Goal: Task Accomplishment & Management: Use online tool/utility

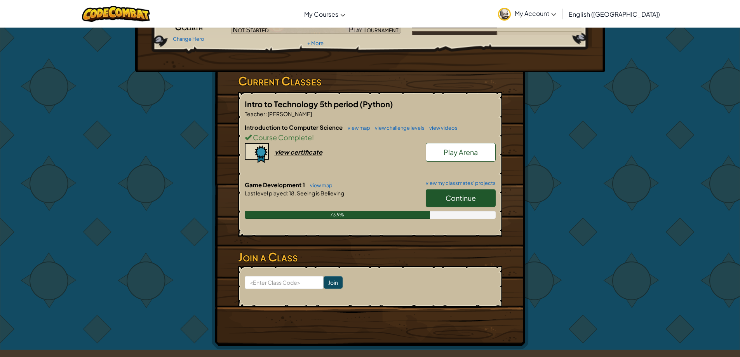
scroll to position [88, 0]
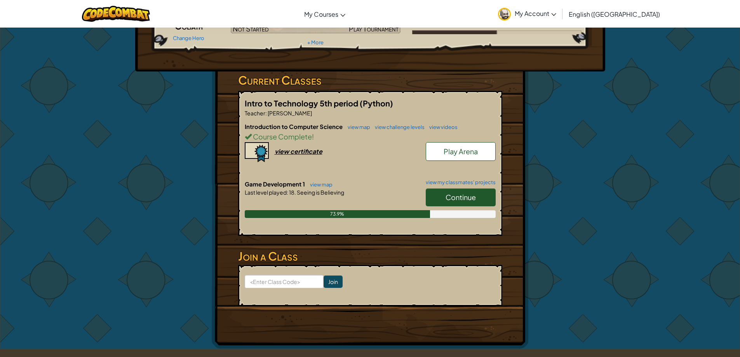
click at [457, 197] on span "Continue" at bounding box center [461, 197] width 30 height 9
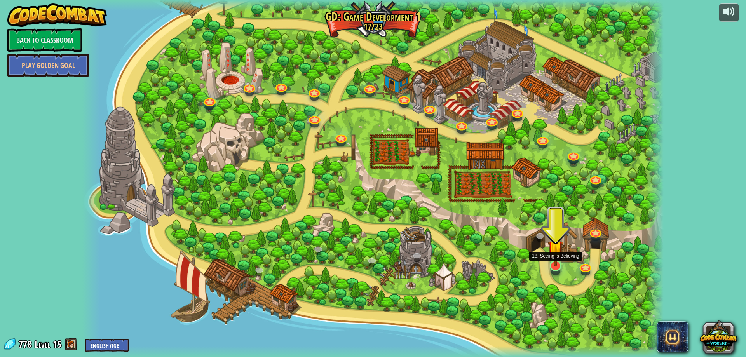
click at [556, 258] on img at bounding box center [556, 248] width 16 height 36
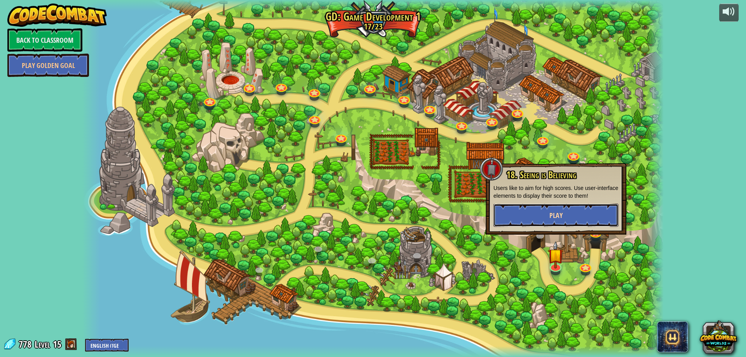
click at [555, 223] on button "Play" at bounding box center [555, 215] width 125 height 23
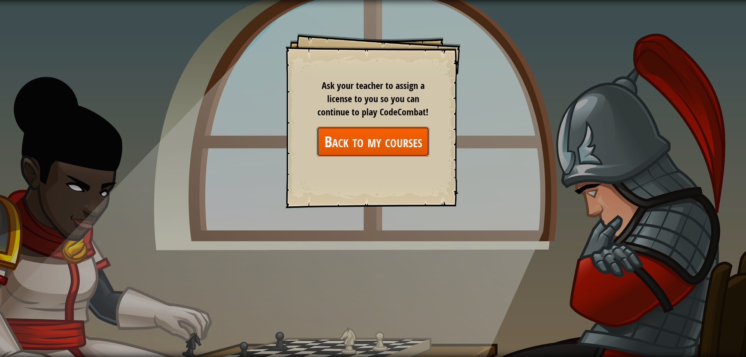
click at [373, 147] on link "Back to my courses" at bounding box center [373, 142] width 113 height 30
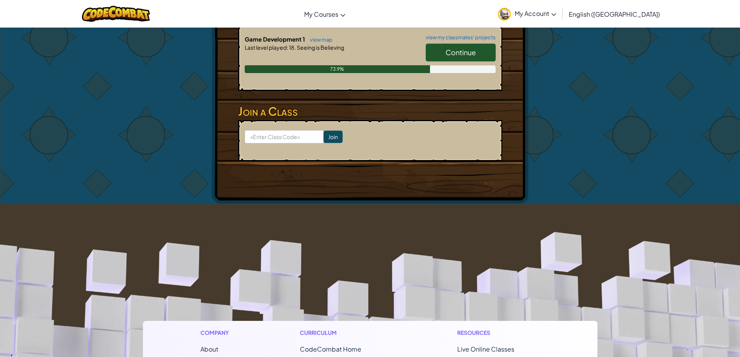
scroll to position [232, 0]
click at [277, 141] on input at bounding box center [284, 137] width 79 height 13
type input "sizebirdsoft"
click at [324, 134] on input "Join" at bounding box center [333, 137] width 19 height 12
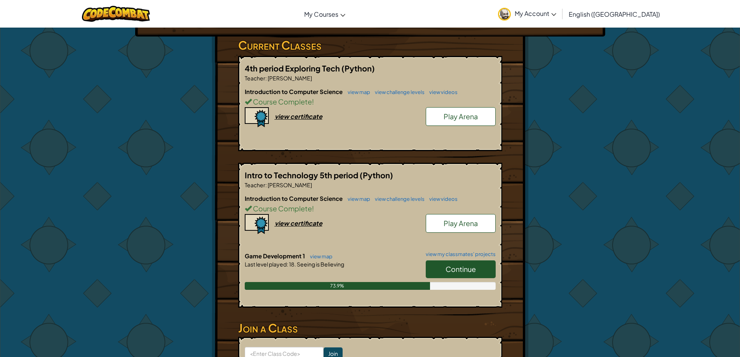
scroll to position [123, 0]
click at [556, 12] on span "My Account" at bounding box center [536, 13] width 42 height 8
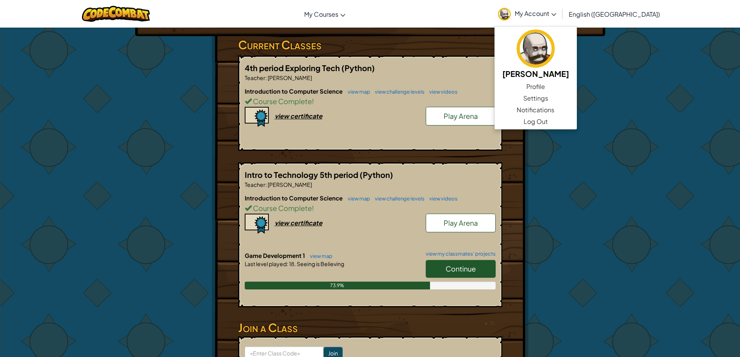
click at [556, 10] on span "My Account" at bounding box center [536, 13] width 42 height 8
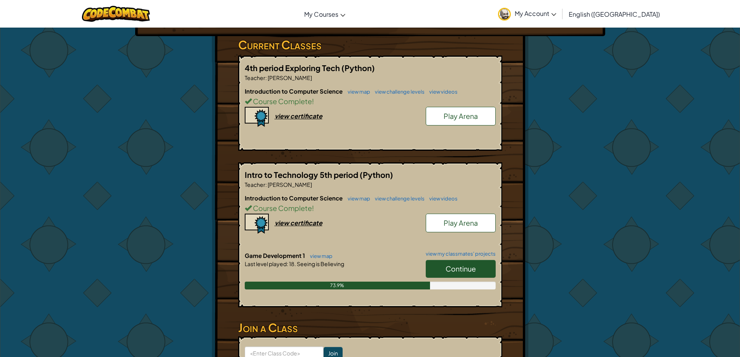
click at [556, 10] on span "My Account" at bounding box center [536, 13] width 42 height 8
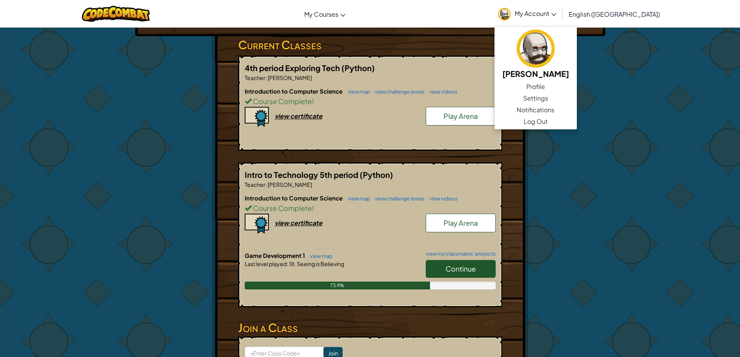
click at [556, 10] on span "My Account" at bounding box center [536, 13] width 42 height 8
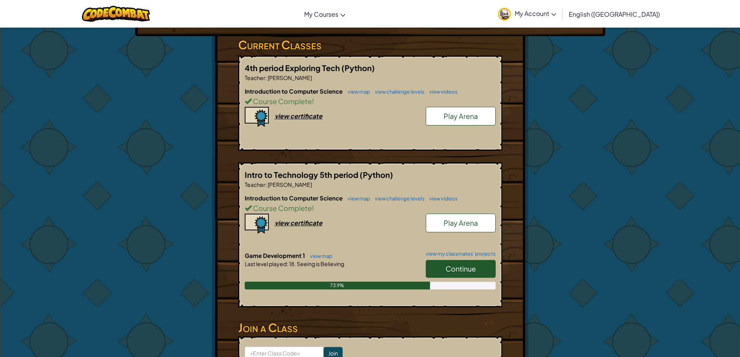
click at [556, 10] on span "My Account" at bounding box center [536, 13] width 42 height 8
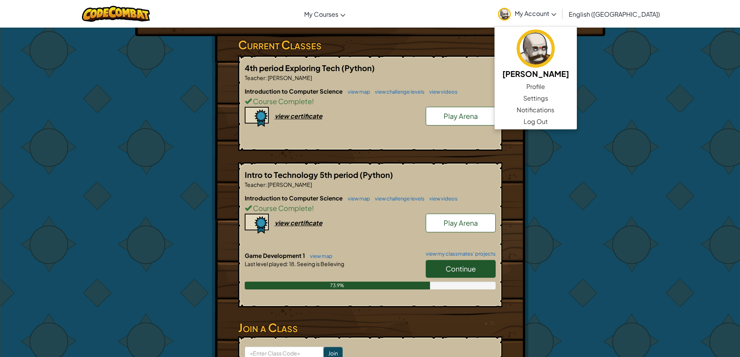
click at [556, 10] on span "My Account" at bounding box center [536, 13] width 42 height 8
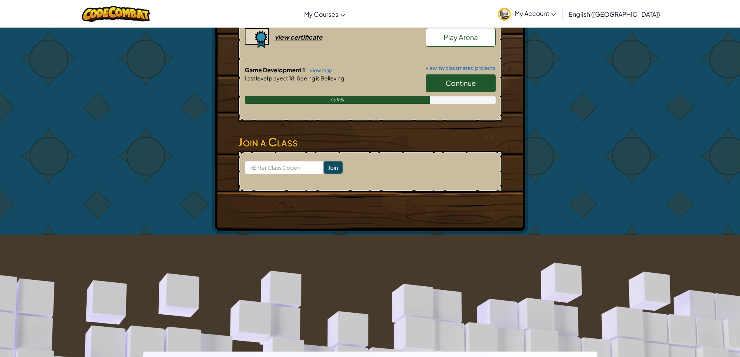
scroll to position [303, 0]
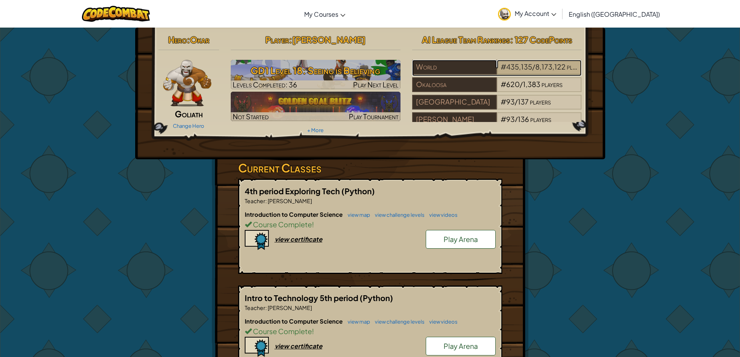
click at [547, 71] on div "# 435,135 / 8,173,122 players" at bounding box center [539, 67] width 85 height 15
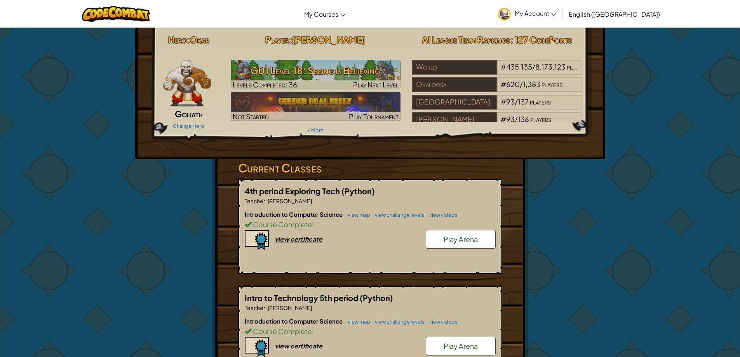
click at [556, 11] on span "My Account" at bounding box center [536, 13] width 42 height 8
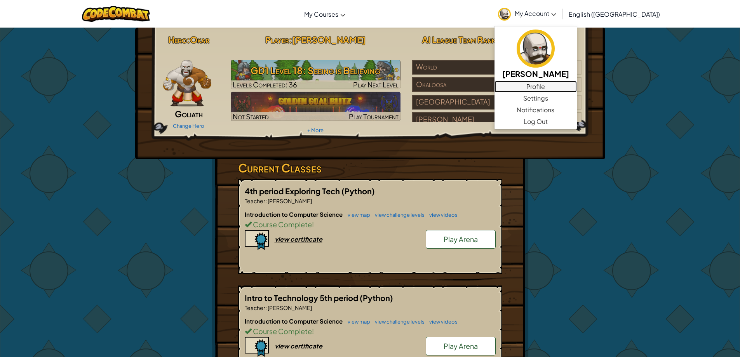
click at [567, 87] on link "Profile" at bounding box center [536, 87] width 82 height 12
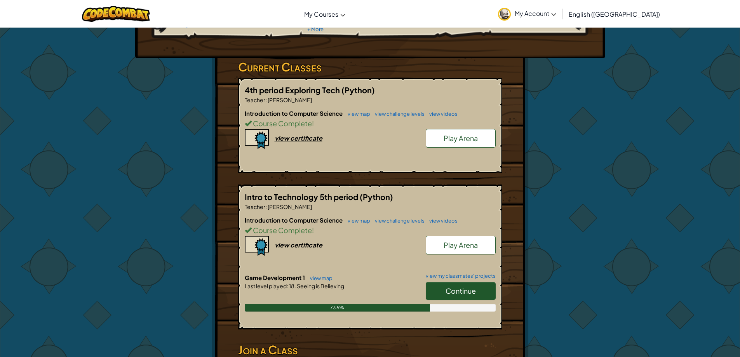
scroll to position [107, 0]
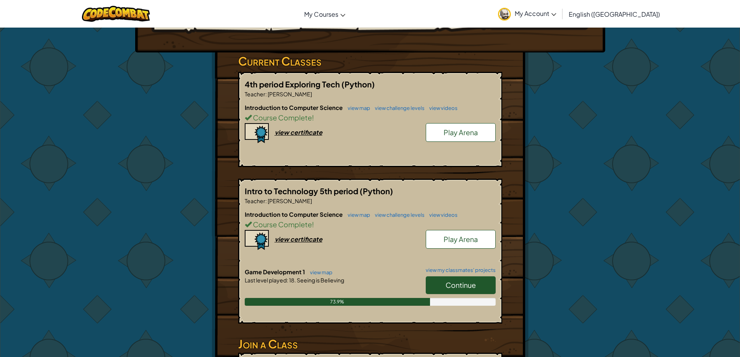
click at [455, 285] on span "Continue" at bounding box center [461, 285] width 30 height 9
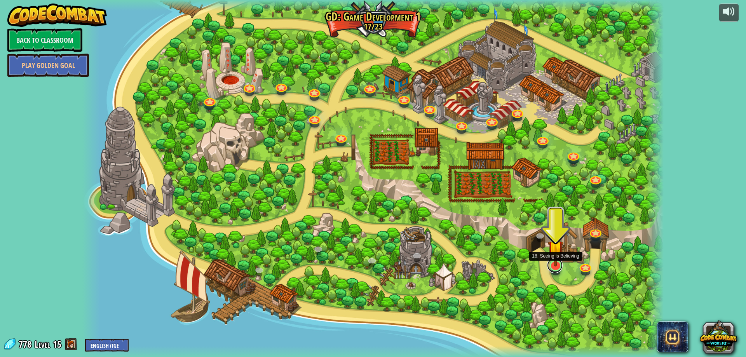
click at [556, 267] on link at bounding box center [555, 266] width 16 height 16
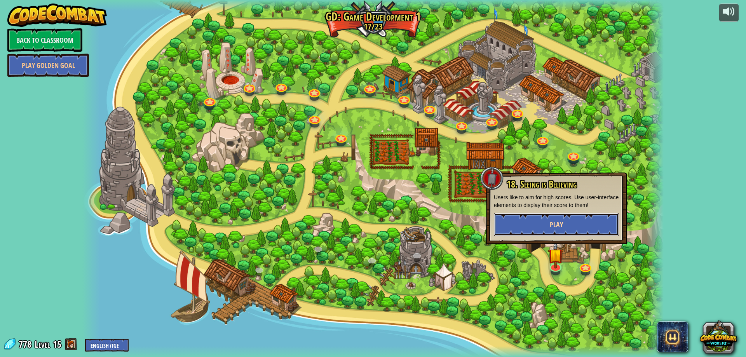
click at [570, 232] on button "Play" at bounding box center [556, 224] width 125 height 23
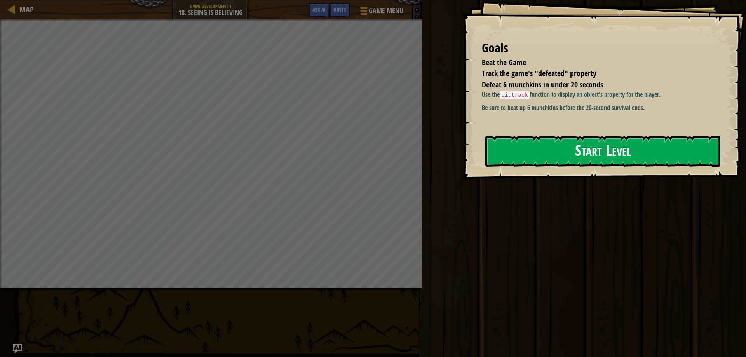
click at [565, 163] on button "Start Level" at bounding box center [602, 151] width 235 height 31
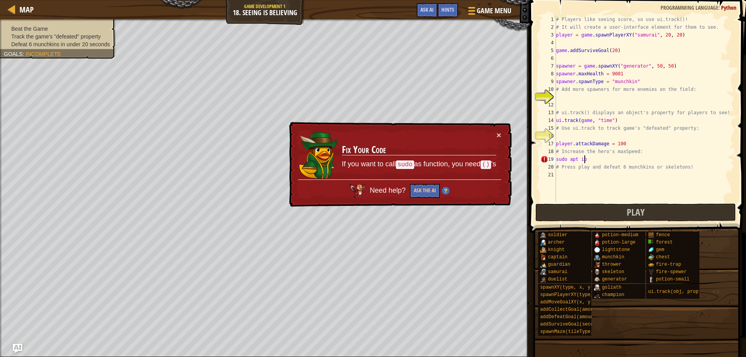
click at [594, 162] on div "# Players like seeing score, so use ui.track()! # It will create a user-interfa…" at bounding box center [644, 117] width 180 height 202
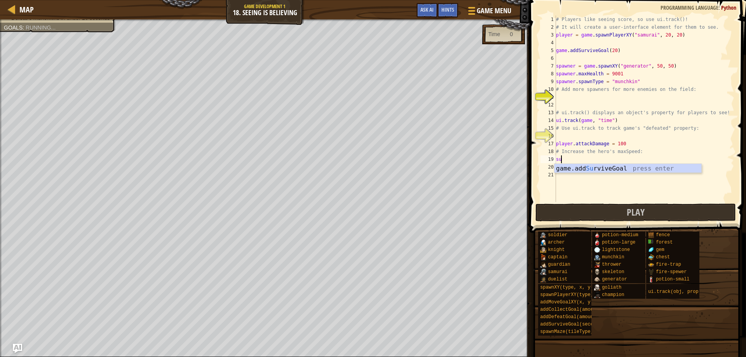
scroll to position [3, 0]
type textarea "s"
type textarea "#"
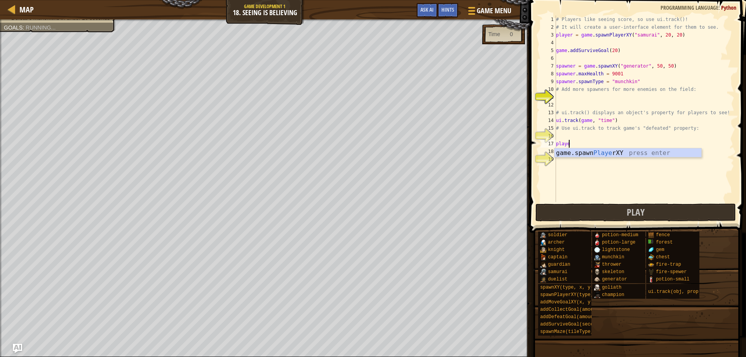
type textarea "p"
type textarea "# Use ui.track to track game's "defeated" property"
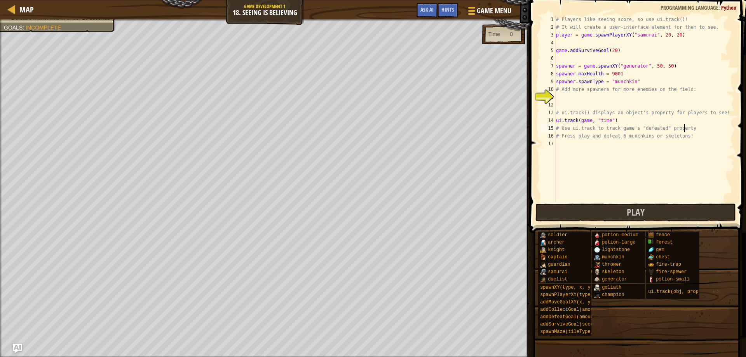
click at [597, 142] on div "# Players like seeing score, so use ui.track()! # It will create a user-interfa…" at bounding box center [644, 117] width 180 height 202
type textarea "print("Plz")"
click at [610, 216] on button "Play" at bounding box center [635, 213] width 201 height 18
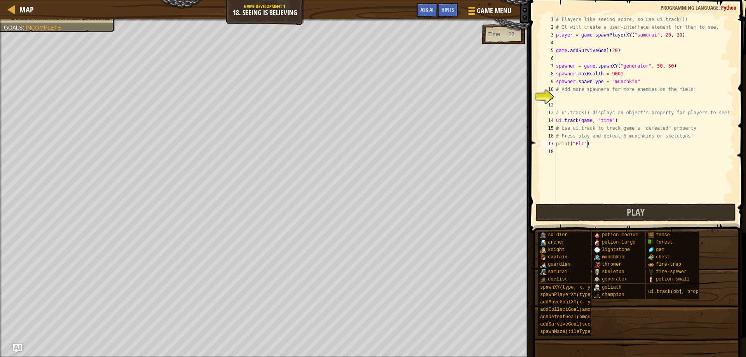
drag, startPoint x: 610, startPoint y: 146, endPoint x: 549, endPoint y: 145, distance: 61.8
drag, startPoint x: 549, startPoint y: 145, endPoint x: 675, endPoint y: 152, distance: 126.1
click at [675, 152] on div "# Players like seeing score, so use ui.track()! # It will create a user-interfa…" at bounding box center [644, 117] width 180 height 202
click at [607, 147] on div "# Players like seeing score, so use ui.track()! # It will create a user-interfa…" at bounding box center [644, 117] width 180 height 202
type textarea "p"
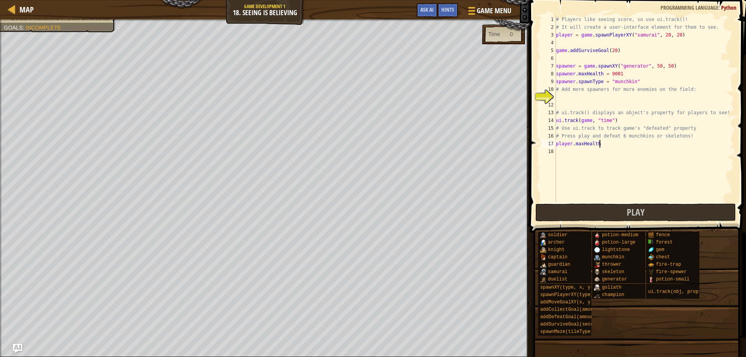
scroll to position [3, 3]
type textarea "player.maxHealth = 67676767676767676767676767676767677676767676"
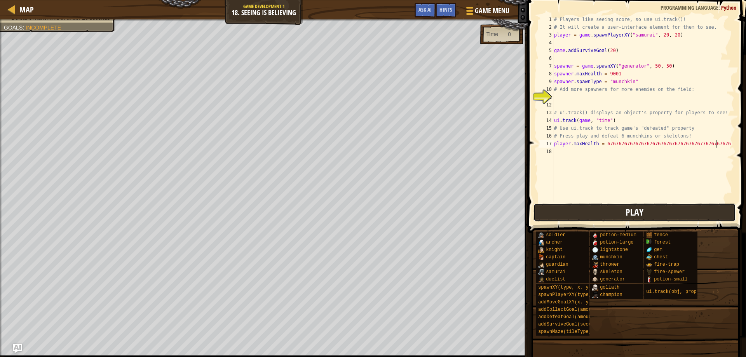
click at [640, 209] on span "Play" at bounding box center [635, 212] width 18 height 12
click at [581, 94] on div "# Players like seeing score, so use ui.track()! # It will create a user-interfa…" at bounding box center [644, 117] width 182 height 202
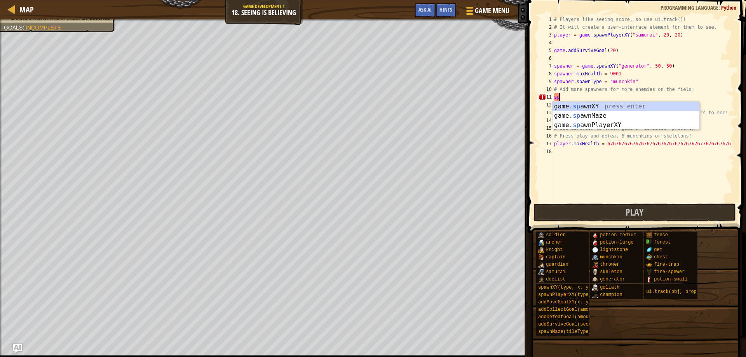
type textarea "s"
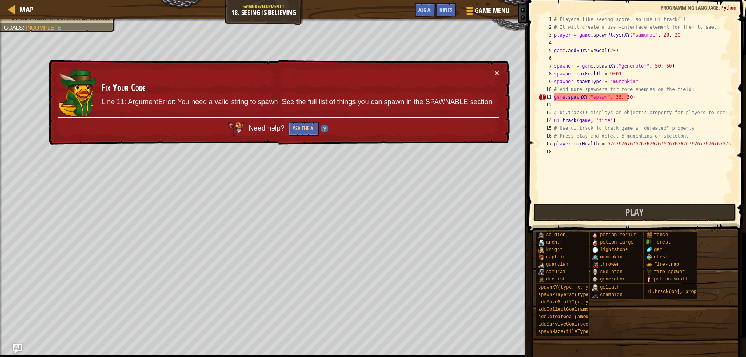
scroll to position [3, 5]
click at [312, 129] on button "Ask the AI" at bounding box center [304, 129] width 30 height 14
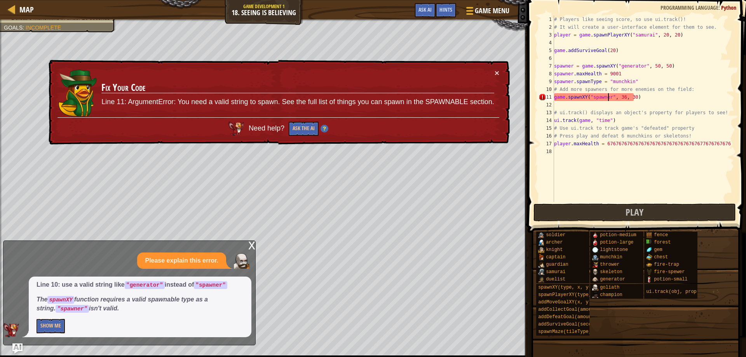
click at [16, 347] on img "Ask AI" at bounding box center [17, 348] width 10 height 10
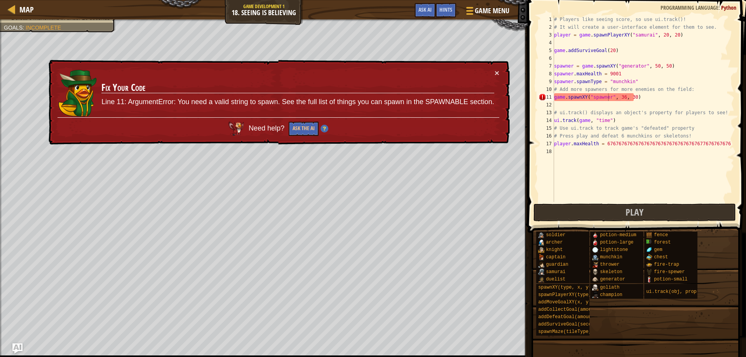
click at [19, 349] on img "Ask AI" at bounding box center [17, 348] width 10 height 10
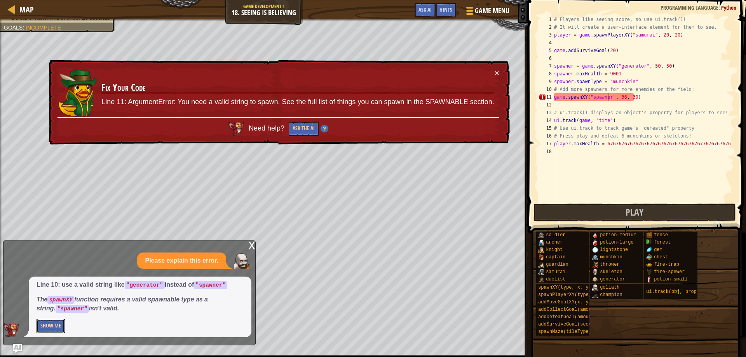
click at [48, 326] on button "Show Me" at bounding box center [51, 326] width 28 height 14
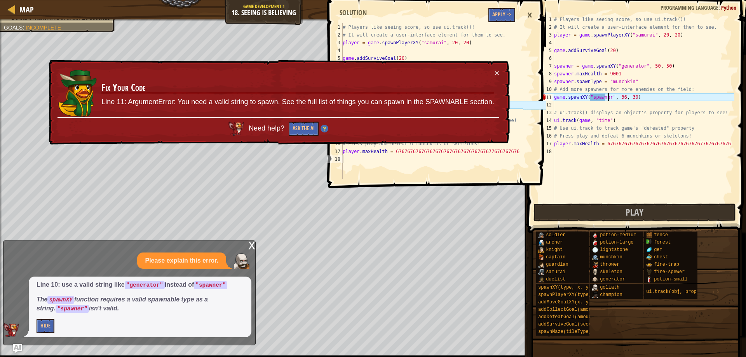
click at [609, 96] on div "# Players like seeing score, so use ui.track()! # It will create a user-interfa…" at bounding box center [644, 117] width 182 height 202
click at [532, 13] on div "×" at bounding box center [529, 15] width 13 height 18
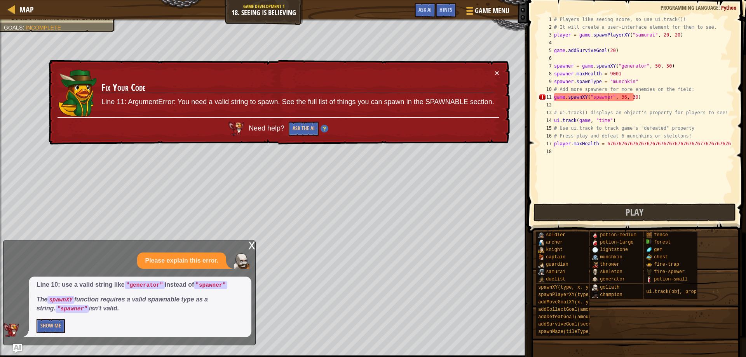
click at [250, 244] on div "x" at bounding box center [251, 245] width 7 height 8
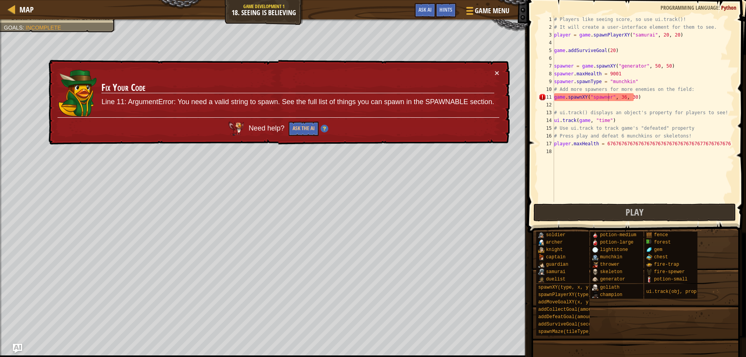
click at [607, 96] on div "# Players like seeing score, so use ui.track()! # It will create a user-interfa…" at bounding box center [644, 117] width 182 height 202
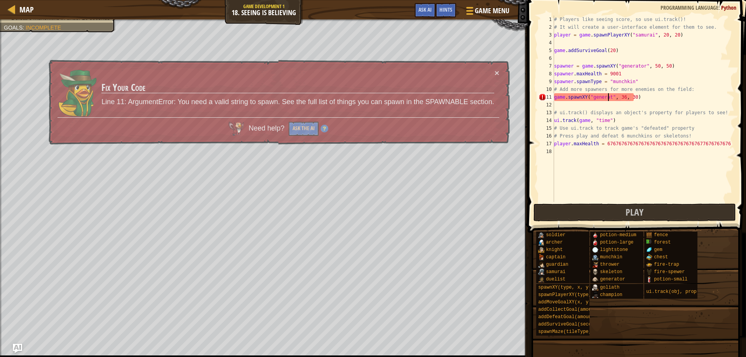
scroll to position [3, 5]
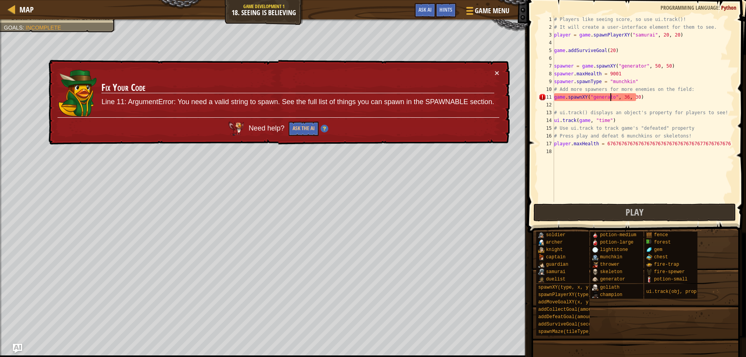
type textarea "game.spawnXY("generator", 36, 30)"
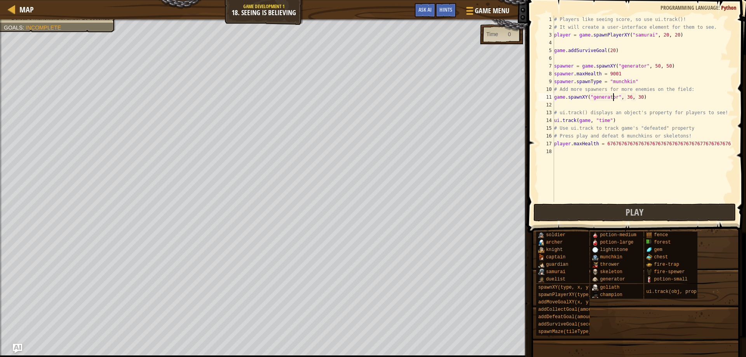
click at [574, 104] on div "# Players like seeing score, so use ui.track()! # It will create a user-interfa…" at bounding box center [644, 117] width 182 height 202
click at [555, 96] on div "# Players like seeing score, so use ui.track()! # It will create a user-interfa…" at bounding box center [644, 117] width 182 height 202
type textarea "spawner = game.spawnXY("generator", 36, 30)"
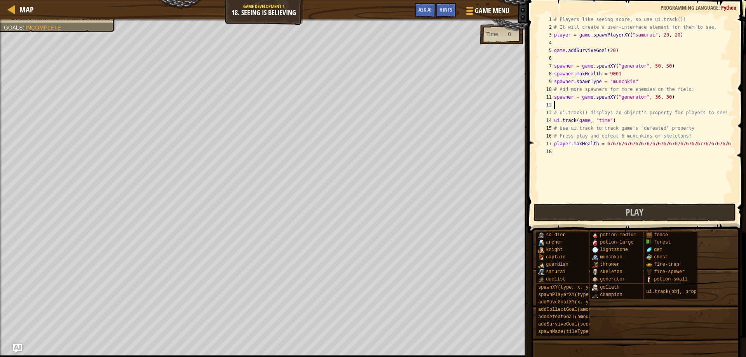
click at [561, 105] on div "# Players like seeing score, so use ui.track()! # It will create a user-interfa…" at bounding box center [644, 117] width 182 height 202
type textarea "spawner.maxHealth = 6-7"
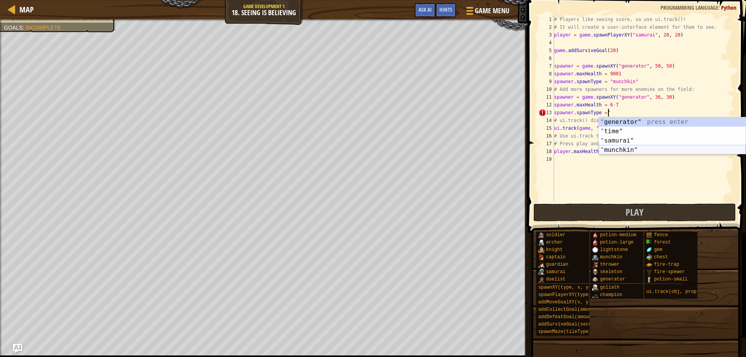
click at [641, 152] on div "" generator" press enter " time" press enter " samurai" press enter " munchkin"…" at bounding box center [672, 145] width 147 height 56
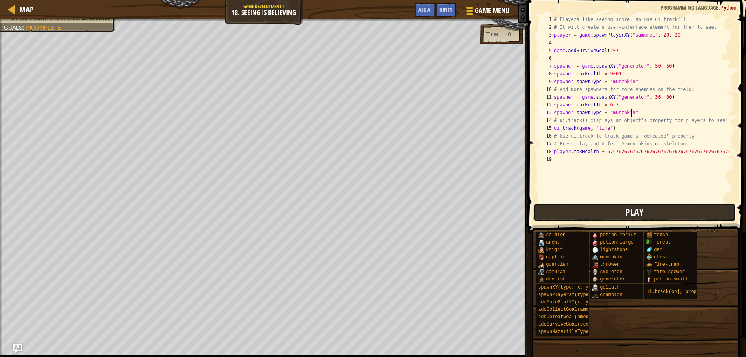
click at [592, 218] on button "Play" at bounding box center [635, 213] width 203 height 18
click at [685, 22] on div "# Players like seeing score, so use ui.track()! # It will create a user-interfa…" at bounding box center [644, 117] width 182 height 202
click at [688, 136] on div "# Players like seeing score, so use ui.track()! # It will create a user-interfa…" at bounding box center [644, 117] width 182 height 202
type textarea "# Use ui.track to track game's "defeated" property"
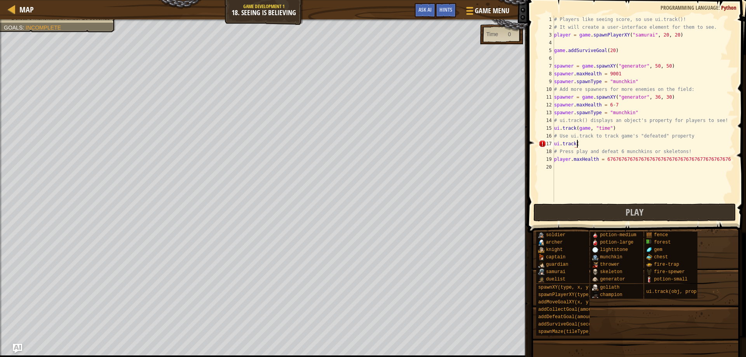
scroll to position [3, 1]
click at [567, 210] on button "Play" at bounding box center [635, 213] width 203 height 18
click at [558, 215] on button "Play" at bounding box center [635, 213] width 203 height 18
drag, startPoint x: 717, startPoint y: 158, endPoint x: 603, endPoint y: 157, distance: 113.5
click at [603, 157] on div "# Players like seeing score, so use ui.track()! # It will create a user-interfa…" at bounding box center [644, 117] width 182 height 202
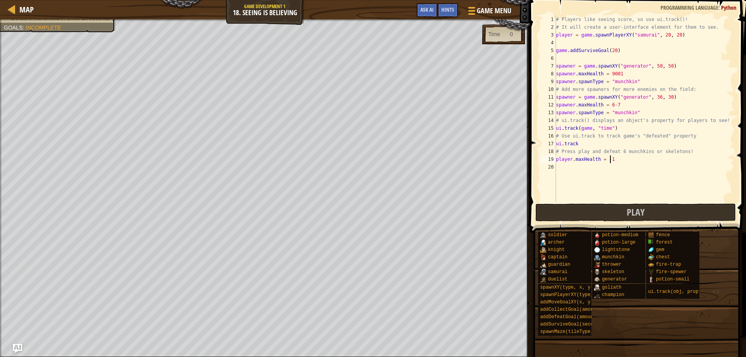
scroll to position [3, 4]
paste textarea "2,147,483,647"
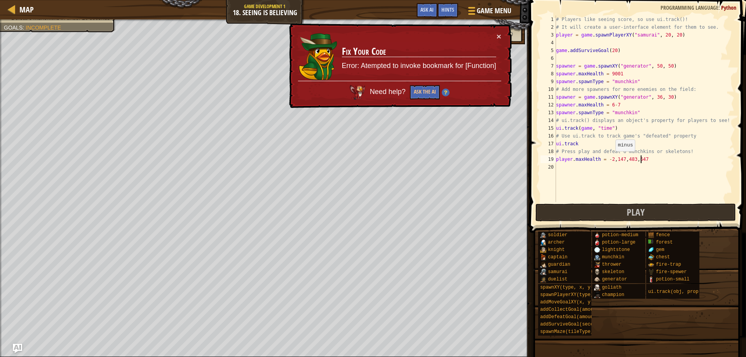
click at [612, 159] on div "# Players like seeing score, so use ui.track()! # It will create a user-interfa…" at bounding box center [644, 117] width 180 height 202
click at [617, 159] on div "# Players like seeing score, so use ui.track()! # It will create a user-interfa…" at bounding box center [644, 117] width 180 height 202
click at [620, 159] on div "# Players like seeing score, so use ui.track()! # It will create a user-interfa…" at bounding box center [644, 117] width 180 height 202
click at [628, 160] on div "# Players like seeing score, so use ui.track()! # It will create a user-interfa…" at bounding box center [644, 117] width 180 height 202
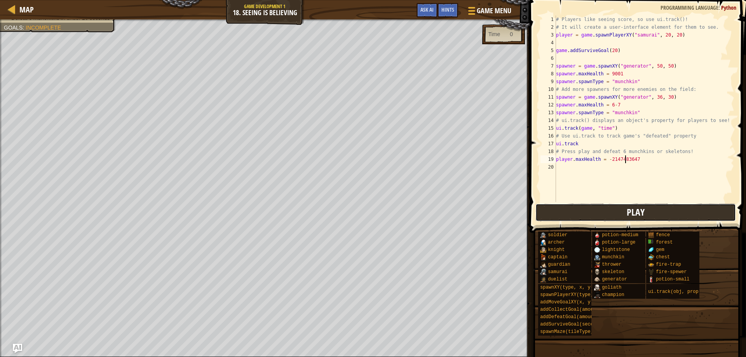
click at [610, 209] on button "Play" at bounding box center [635, 213] width 201 height 18
drag, startPoint x: 624, startPoint y: 103, endPoint x: 607, endPoint y: 104, distance: 17.5
click at [607, 104] on div "# Players like seeing score, so use ui.track()! # It will create a user-interfa…" at bounding box center [644, 117] width 180 height 202
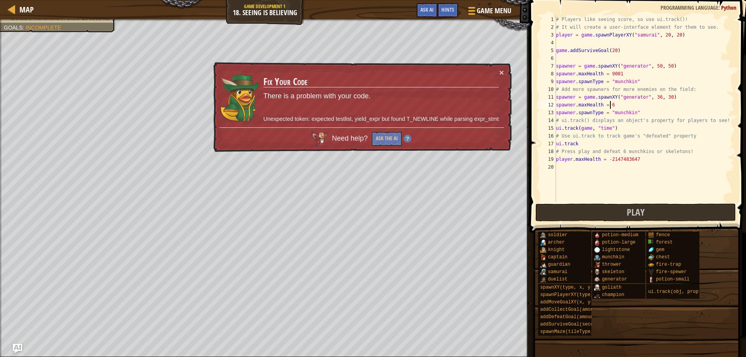
scroll to position [3, 4]
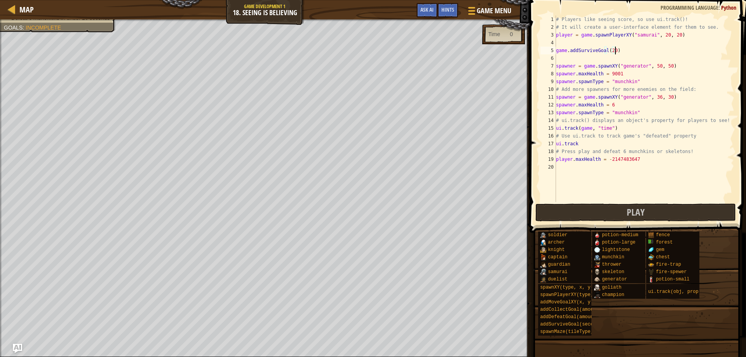
click at [617, 52] on div "# Players like seeing score, so use ui.track()! # It will create a user-interfa…" at bounding box center [644, 117] width 180 height 202
type textarea "game.addSurviveGoal(20)"
click at [626, 54] on div "# Players like seeing score, so use ui.track()! # It will create a user-interfa…" at bounding box center [644, 117] width 180 height 202
drag, startPoint x: 653, startPoint y: 166, endPoint x: 610, endPoint y: 160, distance: 44.0
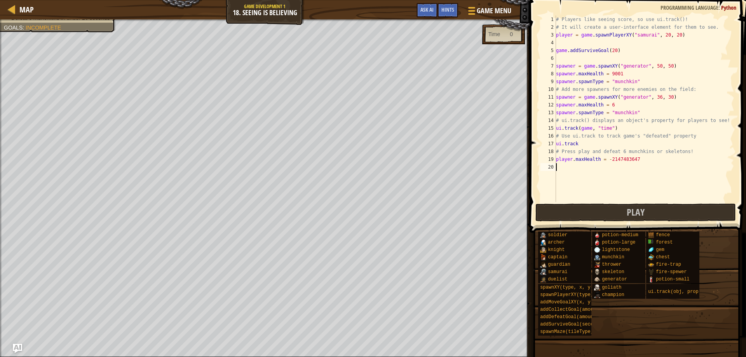
click at [610, 160] on div "# Players like seeing score, so use ui.track()! # It will create a user-interfa…" at bounding box center [644, 117] width 180 height 202
click at [609, 160] on div "# Players like seeing score, so use ui.track()! # It will create a user-interfa…" at bounding box center [644, 117] width 180 height 202
drag, startPoint x: 638, startPoint y: 160, endPoint x: 605, endPoint y: 159, distance: 33.1
click at [605, 159] on div "# Players like seeing score, so use ui.track()! # It will create a user-interfa…" at bounding box center [644, 117] width 180 height 202
paste textarea "9,223,372,036,854,775,807"
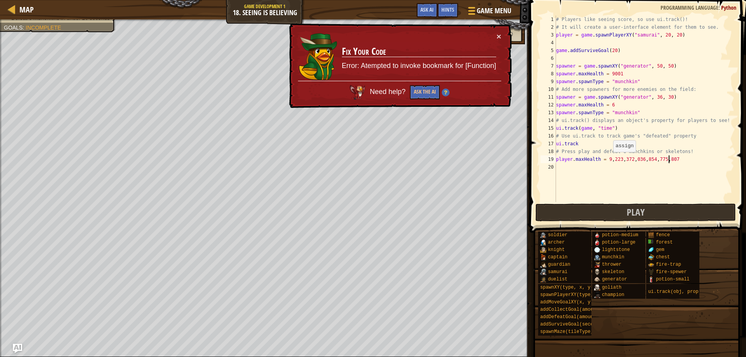
click at [610, 160] on div "# Players like seeing score, so use ui.track()! # It will create a user-interfa…" at bounding box center [644, 117] width 180 height 202
click at [616, 160] on div "# Players like seeing score, so use ui.track()! # It will create a user-interfa…" at bounding box center [644, 117] width 180 height 202
click at [616, 159] on div "# Players like seeing score, so use ui.track()! # It will create a user-interfa…" at bounding box center [644, 117] width 180 height 202
click at [618, 159] on div "# Players like seeing score, so use ui.track()! # It will create a user-interfa…" at bounding box center [644, 117] width 180 height 202
click at [624, 157] on div "# Players like seeing score, so use ui.track()! # It will create a user-interfa…" at bounding box center [644, 117] width 180 height 202
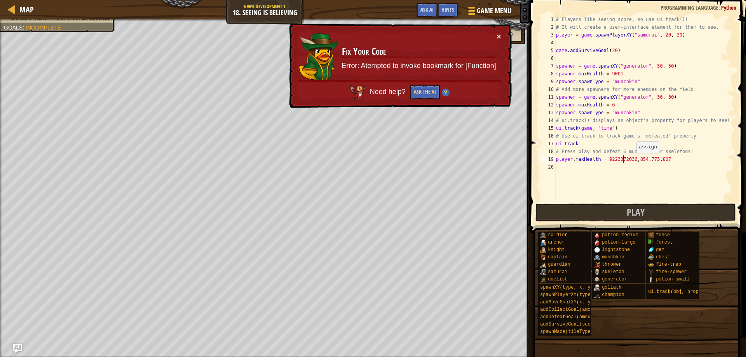
click at [633, 161] on div "# Players like seeing score, so use ui.track()! # It will create a user-interfa…" at bounding box center [644, 117] width 180 height 202
click at [640, 160] on div "# Players like seeing score, so use ui.track()! # It will create a user-interfa…" at bounding box center [644, 117] width 180 height 202
click at [647, 158] on div "# Players like seeing score, so use ui.track()! # It will create a user-interfa…" at bounding box center [644, 117] width 180 height 202
click at [649, 159] on div "# Players like seeing score, so use ui.track()! # It will create a user-interfa…" at bounding box center [644, 117] width 180 height 202
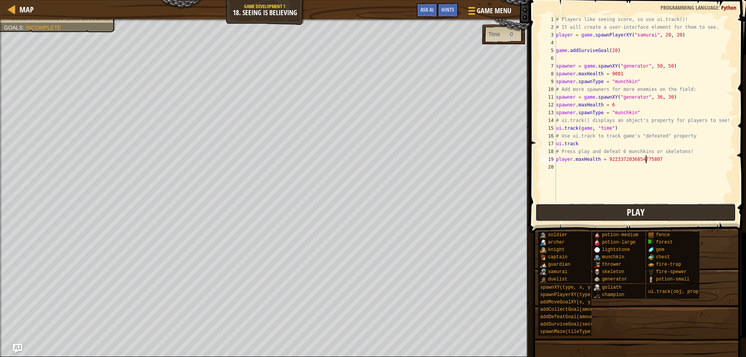
click at [617, 211] on button "Play" at bounding box center [635, 213] width 201 height 18
click at [612, 48] on div "# Players like seeing score, so use ui.track()! # It will create a user-interfa…" at bounding box center [644, 117] width 180 height 202
drag, startPoint x: 653, startPoint y: 158, endPoint x: 604, endPoint y: 158, distance: 49.0
click at [604, 158] on div "# Players like seeing score, so use ui.track()! # It will create a user-interfa…" at bounding box center [644, 117] width 180 height 202
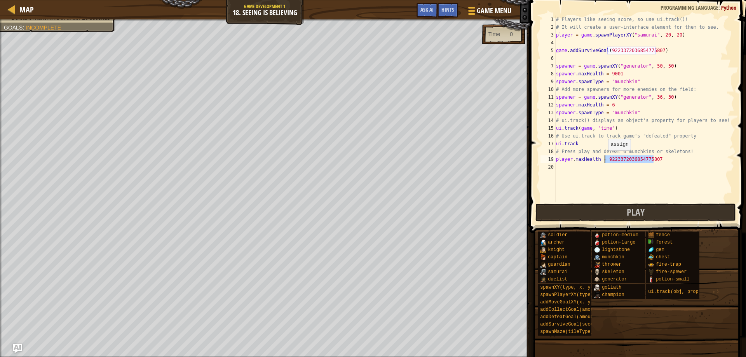
scroll to position [3, 8]
click at [665, 162] on div "# Players like seeing score, so use ui.track()! # It will create a user-interfa…" at bounding box center [644, 109] width 180 height 187
click at [591, 216] on button "Play" at bounding box center [635, 213] width 201 height 18
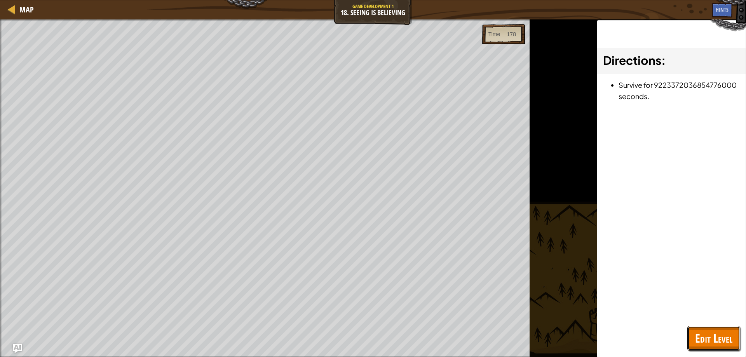
click at [727, 332] on span "Edit Level" at bounding box center [713, 338] width 37 height 16
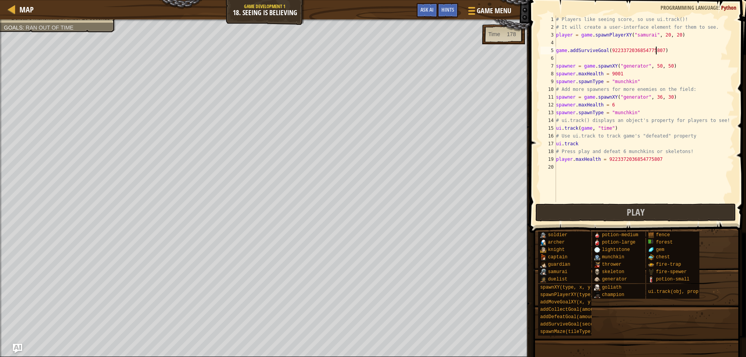
click at [656, 51] on div "# Players like seeing score, so use ui.track()! # It will create a user-interfa…" at bounding box center [644, 117] width 180 height 202
paste textarea "340,282,366,920,938,463,463,374,607,431,768,211,455"
type textarea "game.addSurviveGoal(340,282,366,920,938,463,463,374,607,431,768,211,455)"
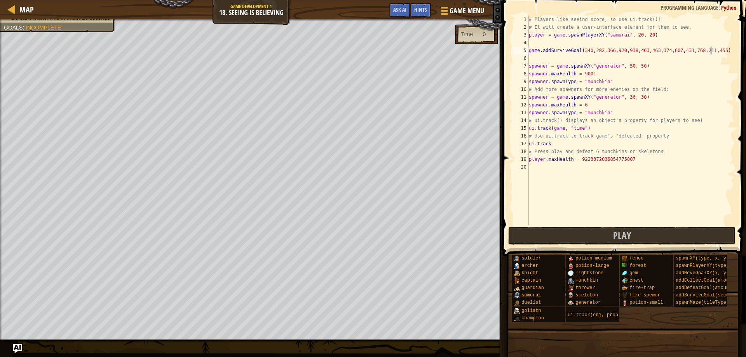
click at [704, 52] on div "# Players like seeing score, so use ui.track()! # It will create a user-interfa…" at bounding box center [630, 128] width 207 height 225
